Goal: Information Seeking & Learning: Check status

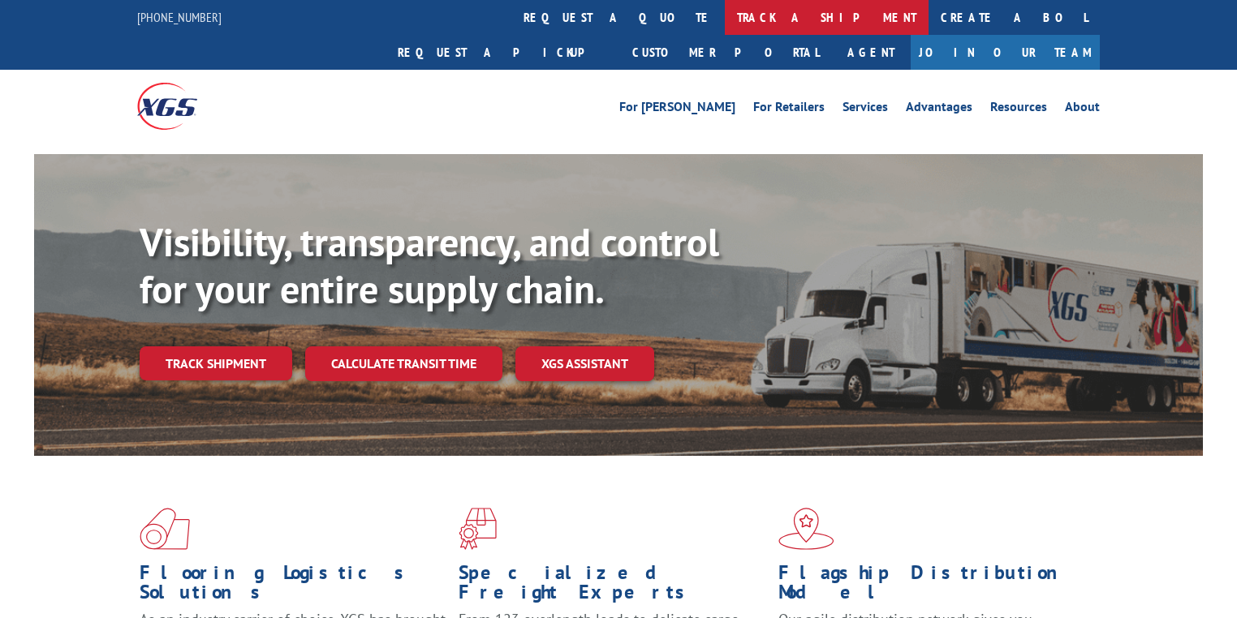
click at [725, 24] on link "track a shipment" at bounding box center [827, 17] width 204 height 35
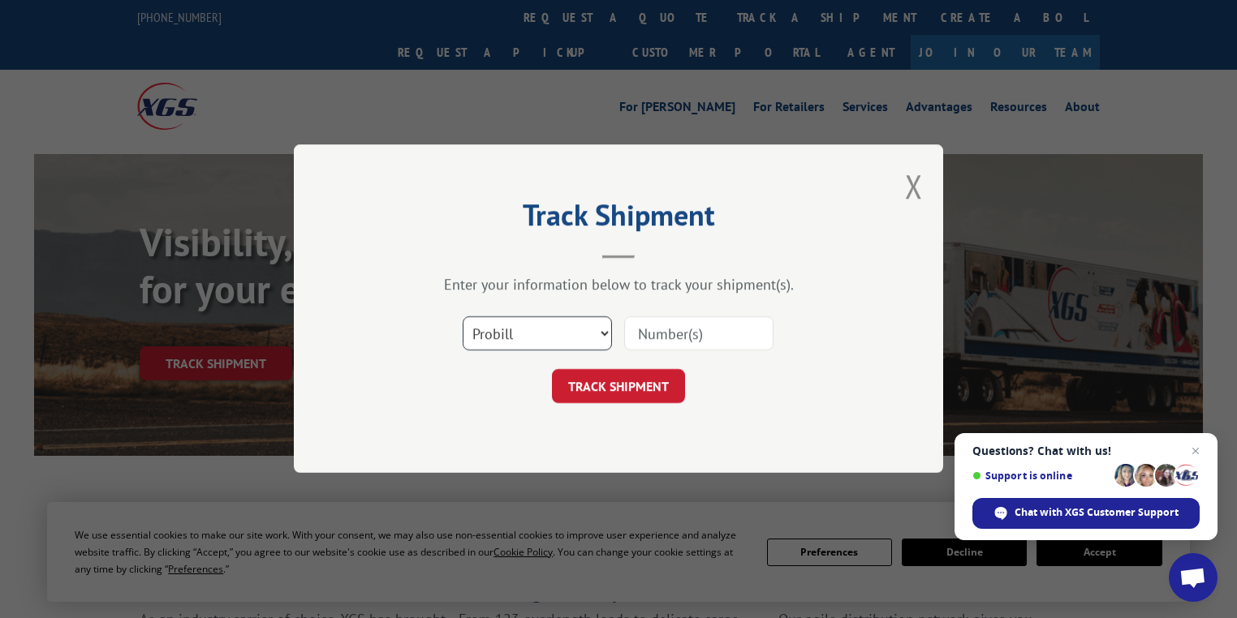
click at [519, 345] on select "Select category... Probill BOL PO" at bounding box center [536, 334] width 149 height 34
select select "po"
click at [462, 317] on select "Select category... Probill BOL PO" at bounding box center [536, 334] width 149 height 34
click at [677, 328] on input at bounding box center [698, 334] width 149 height 34
paste input "28512312"
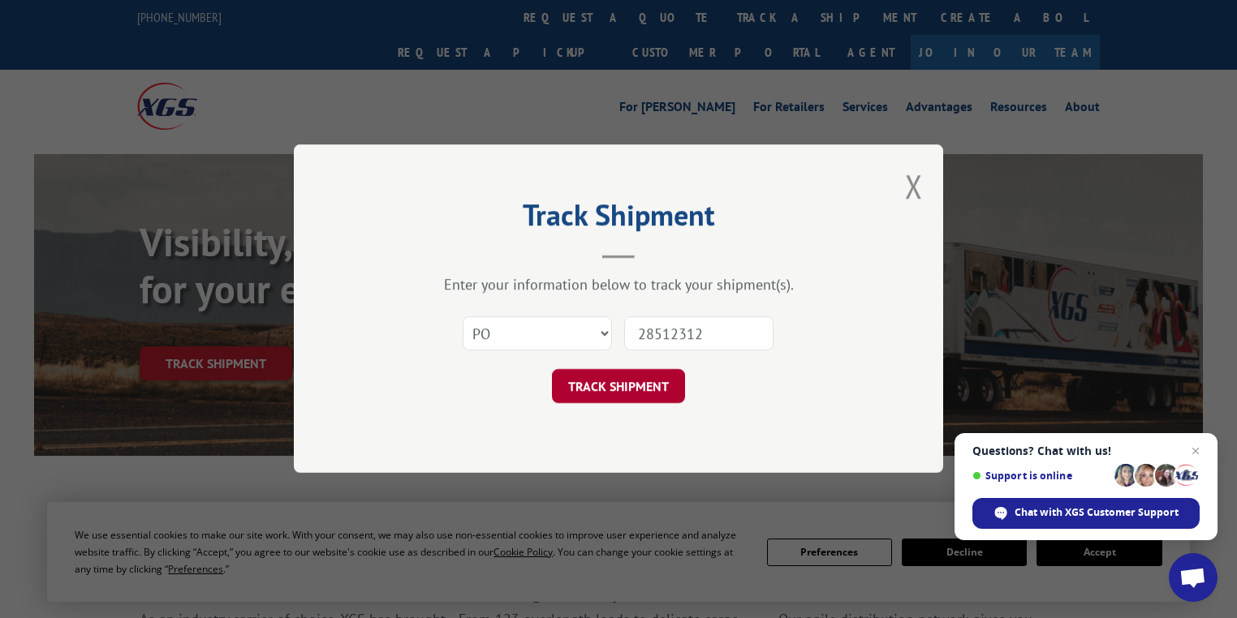
type input "28512312"
click at [658, 383] on button "TRACK SHIPMENT" at bounding box center [618, 387] width 133 height 34
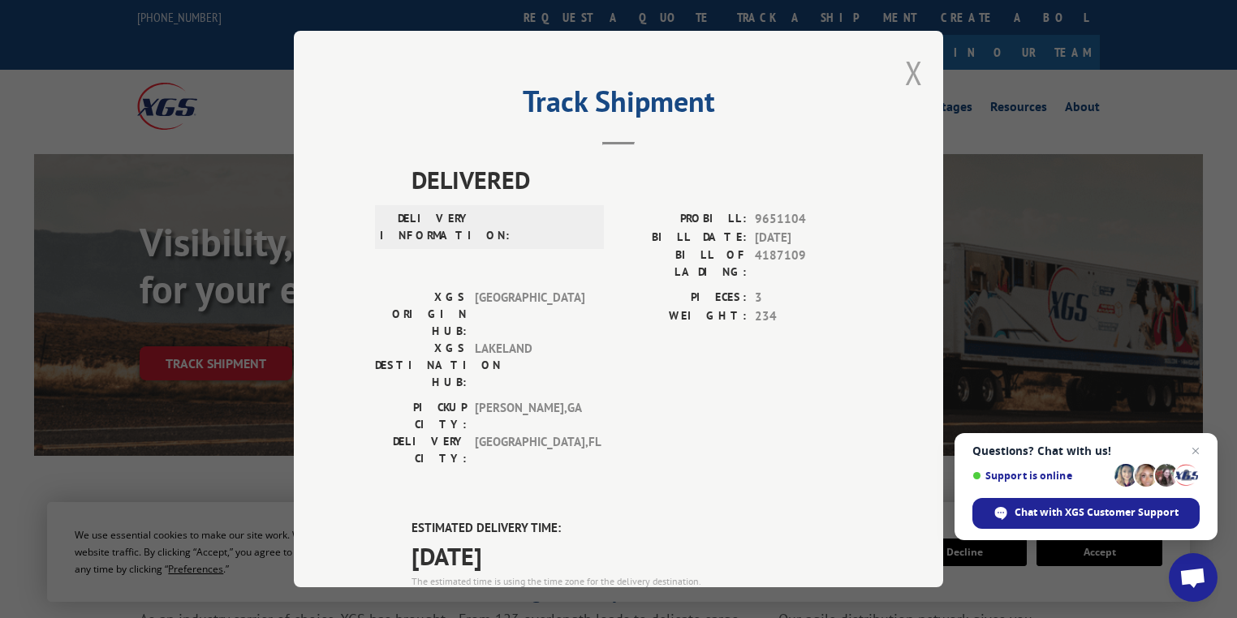
click at [905, 80] on button "Close modal" at bounding box center [914, 72] width 18 height 43
